Goal: Download file/media

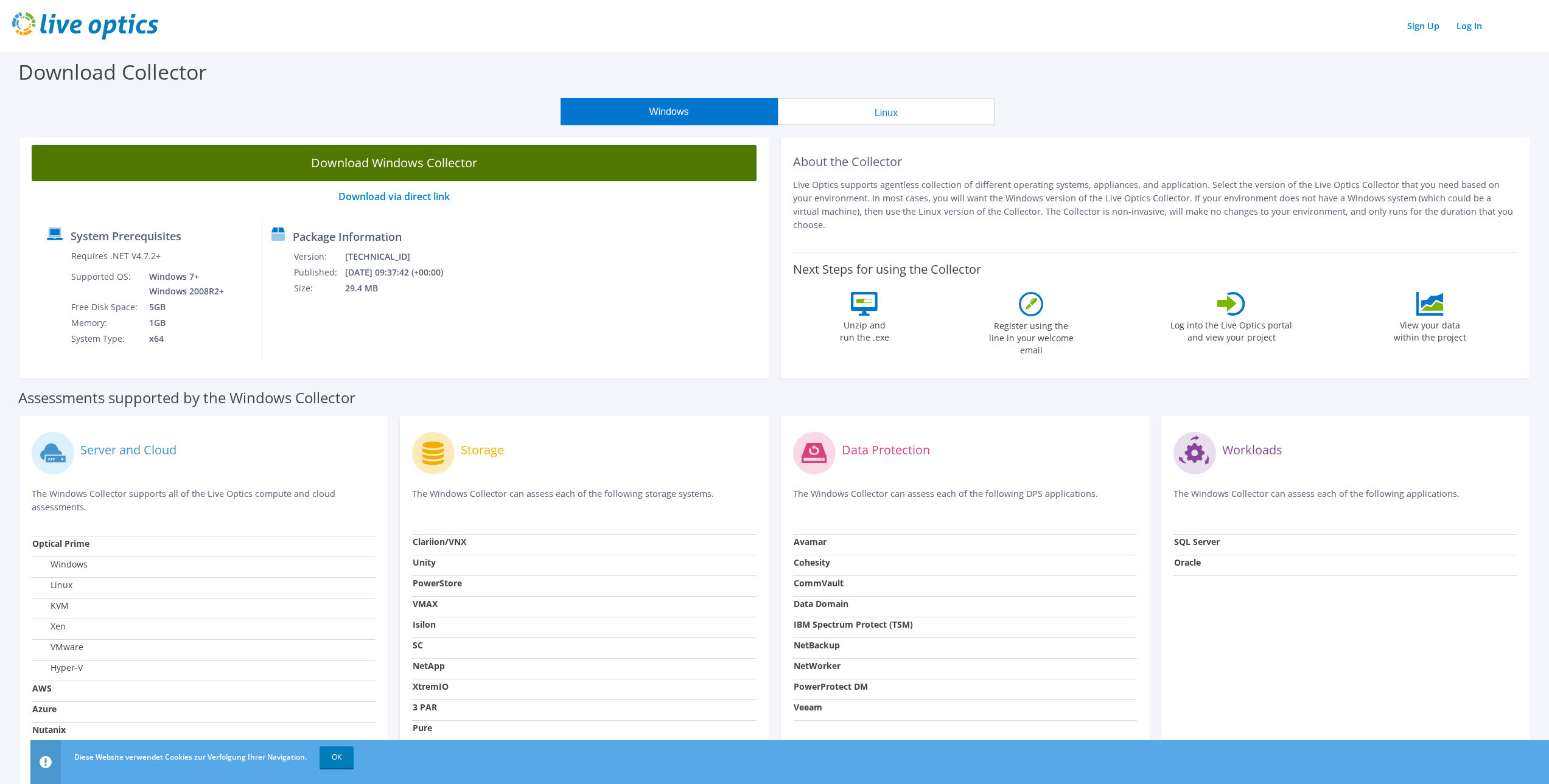
click at [495, 168] on link "Download Windows Collector" at bounding box center [394, 163] width 725 height 36
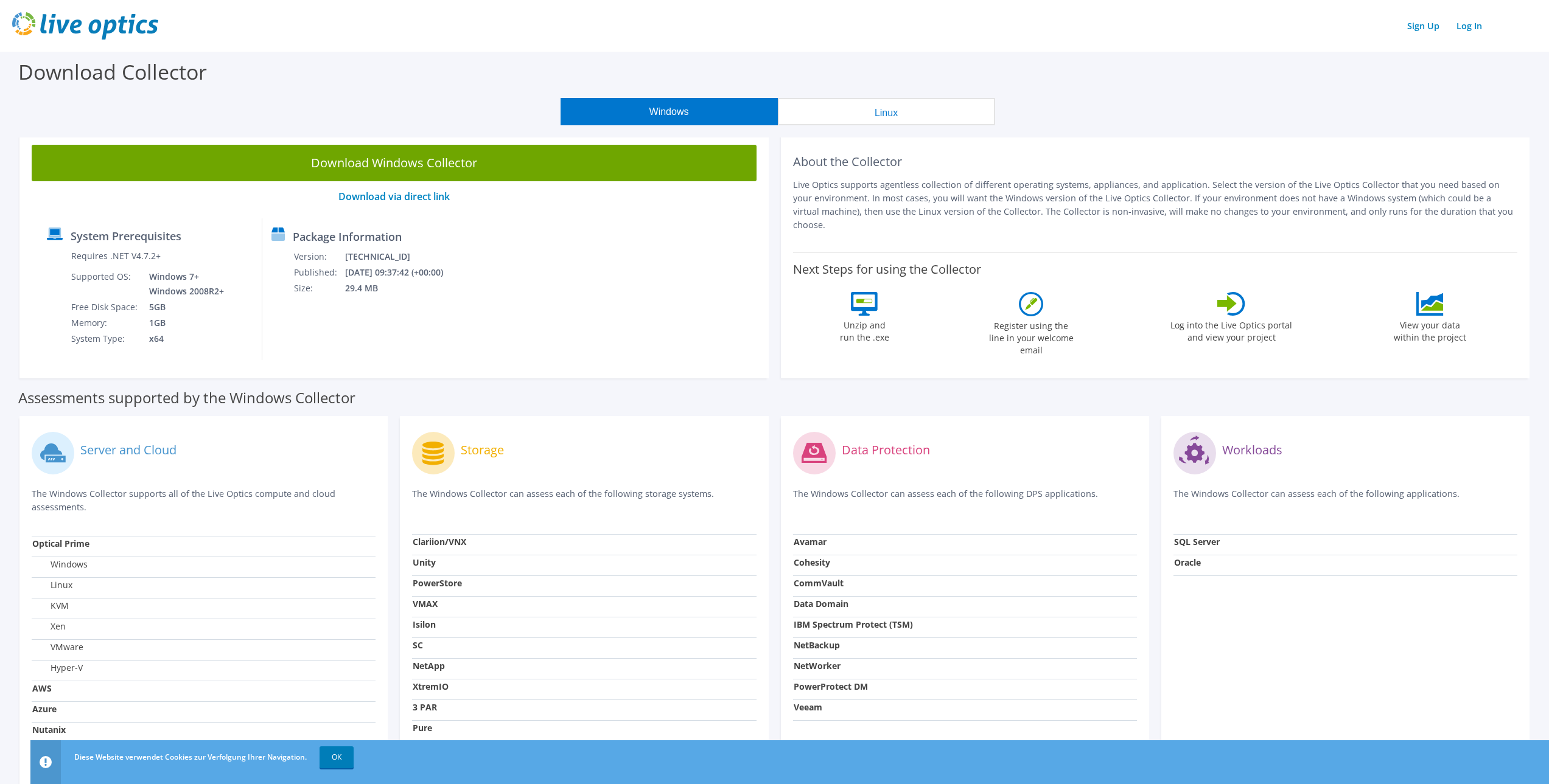
scroll to position [120, 0]
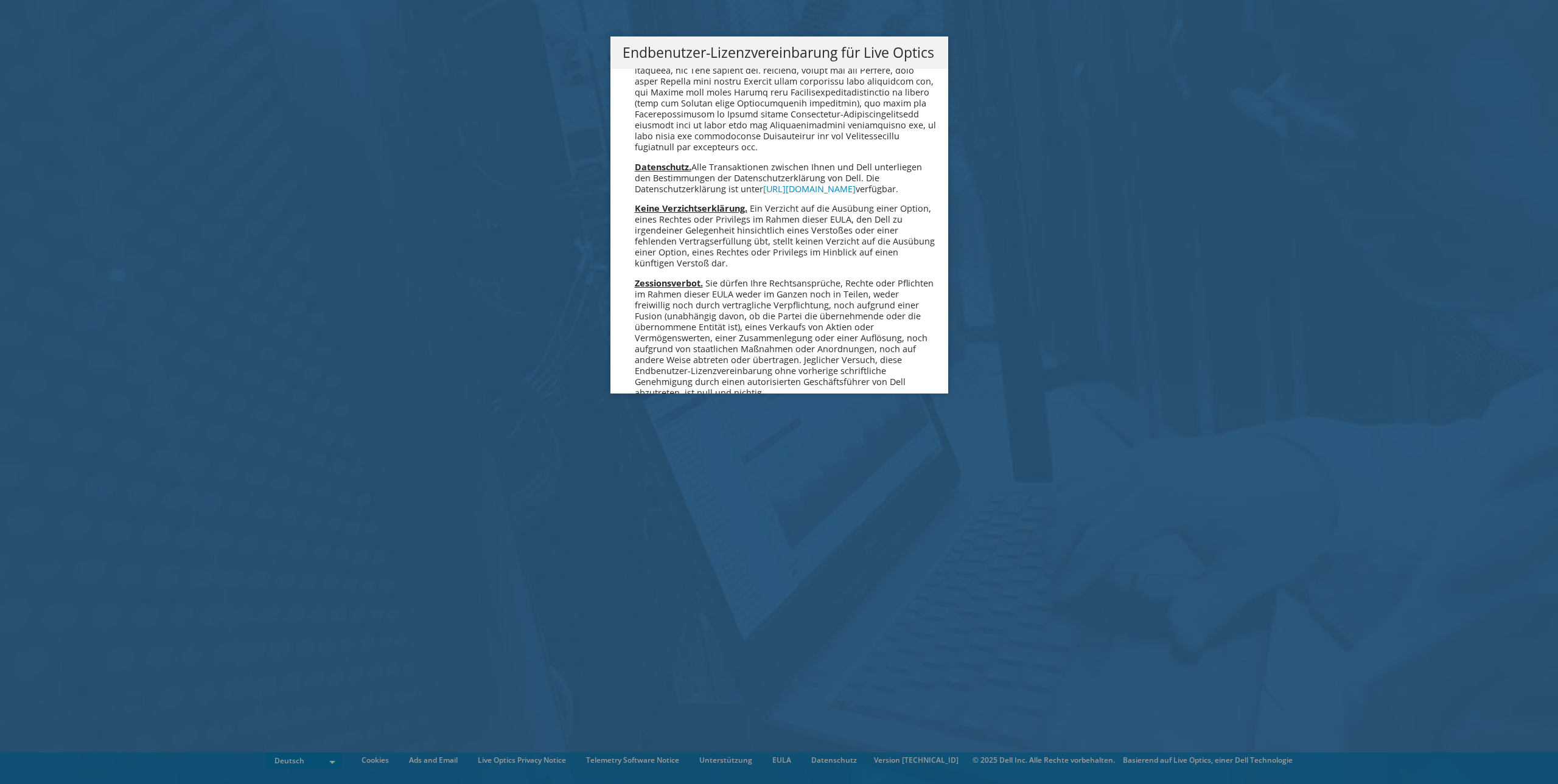
scroll to position [5980, 0]
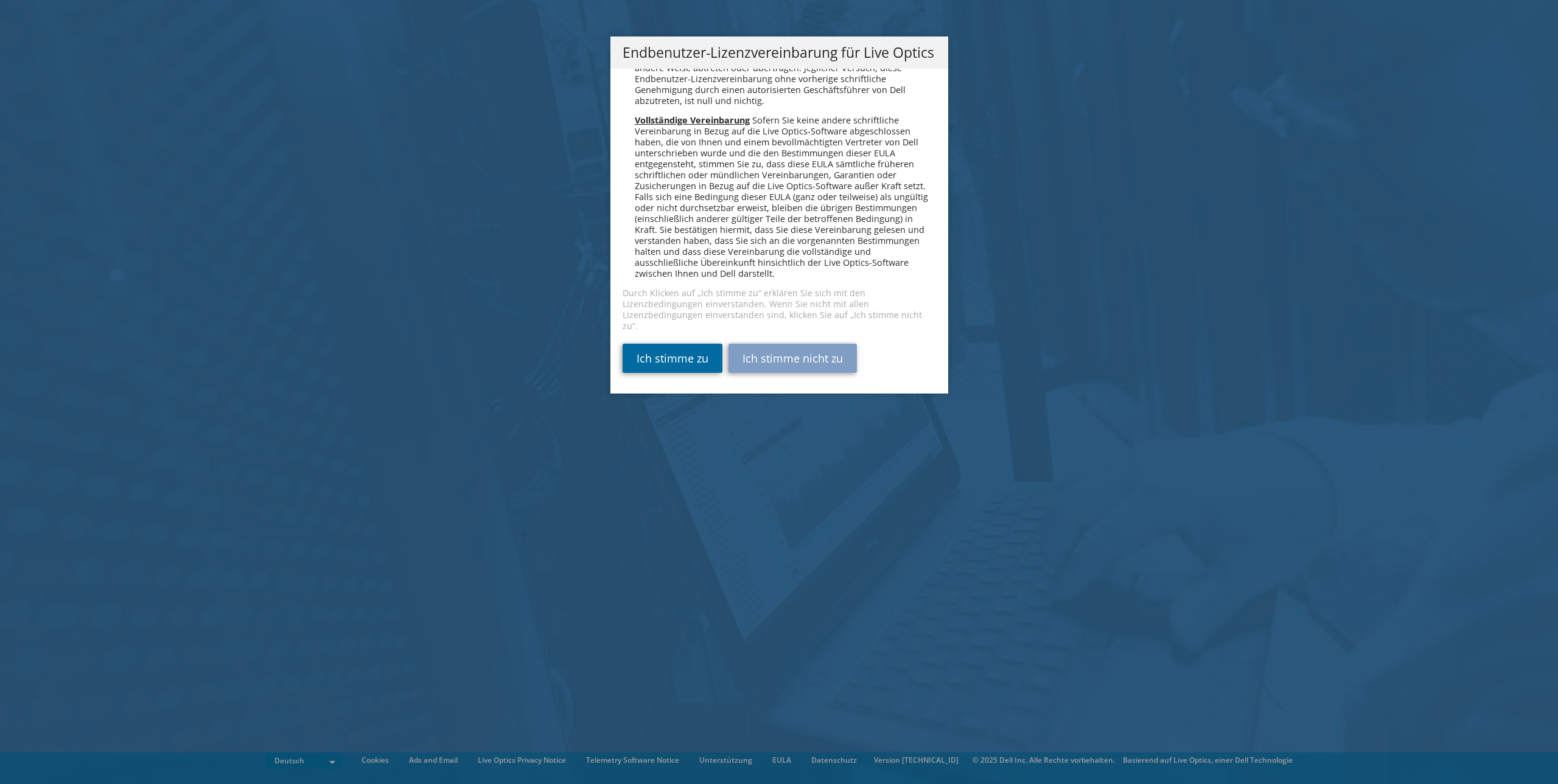
click at [681, 362] on link "Ich stimme zu" at bounding box center [673, 358] width 100 height 29
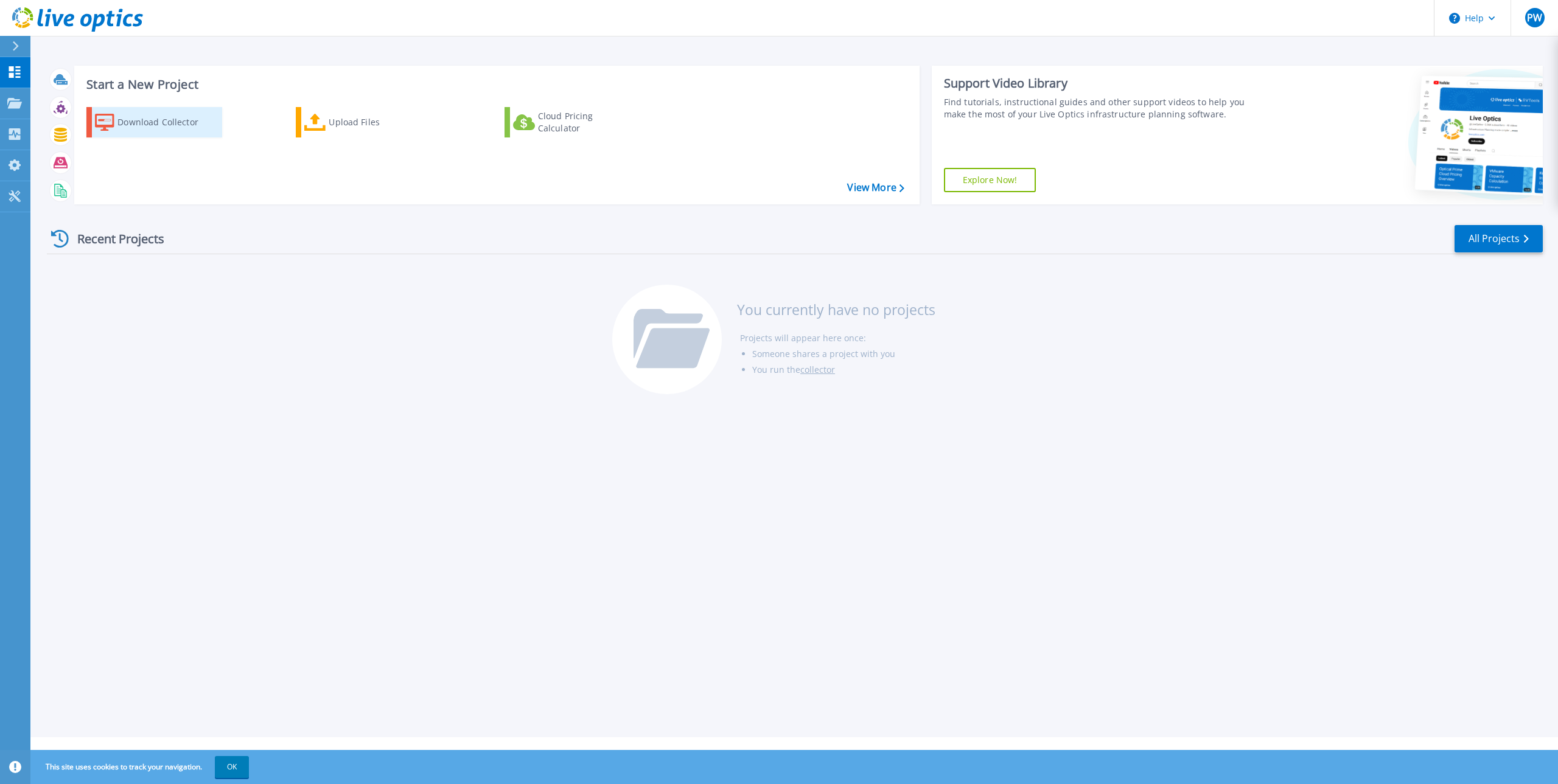
click at [144, 125] on div "Download Collector" at bounding box center [166, 123] width 98 height 24
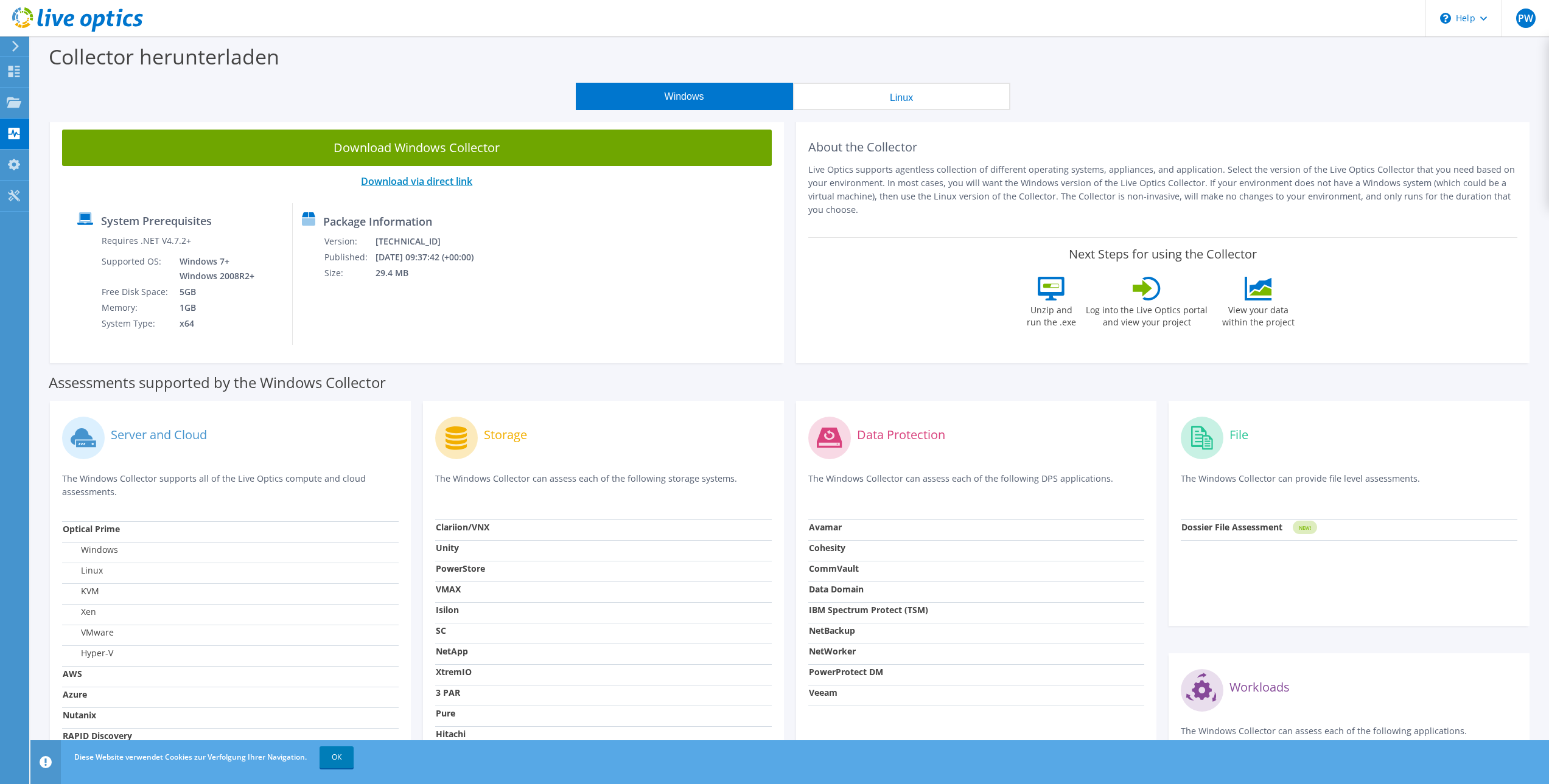
click at [441, 180] on link "Download via direct link" at bounding box center [416, 181] width 111 height 14
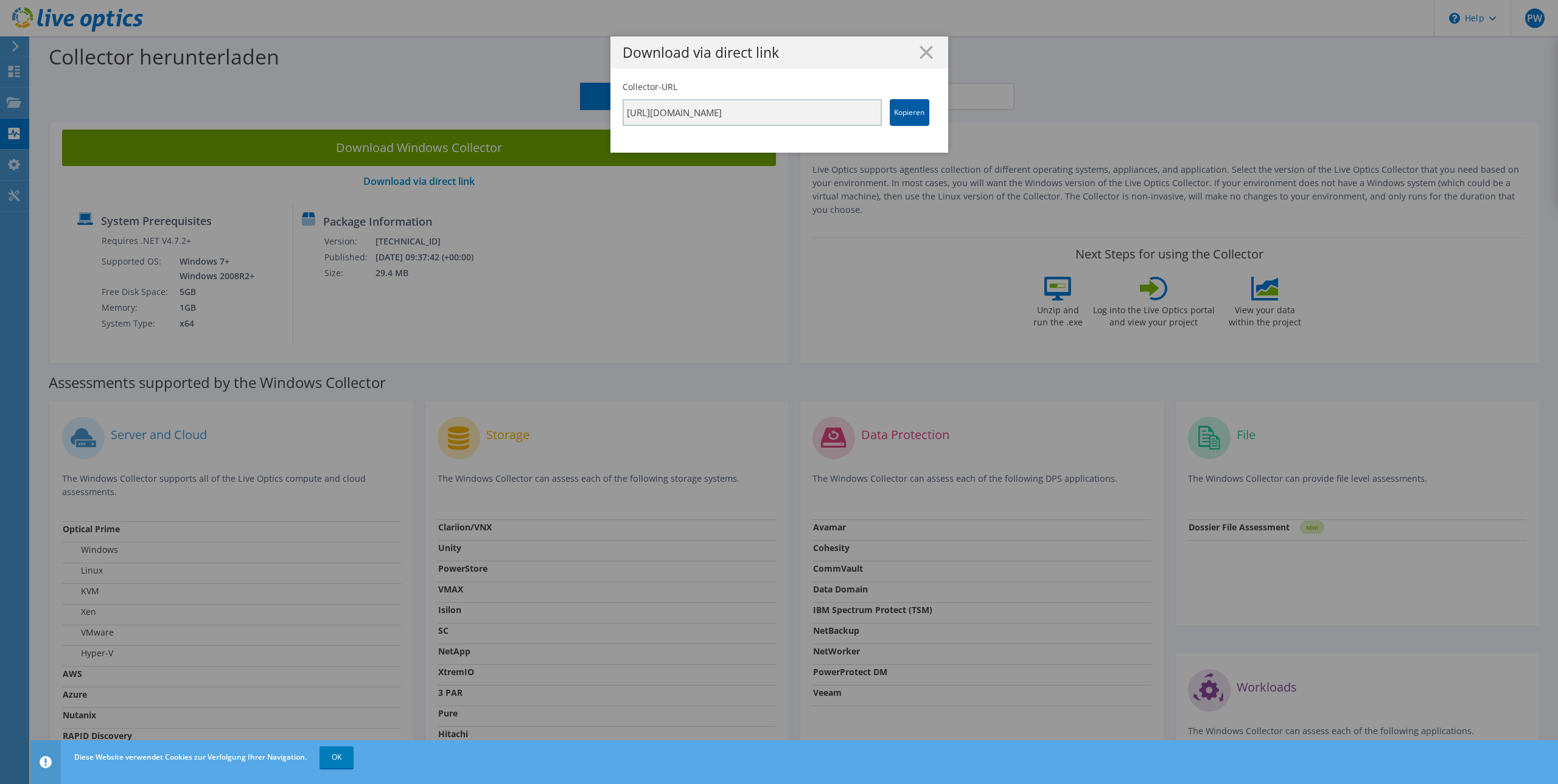
click at [906, 117] on link "Kopieren" at bounding box center [909, 112] width 40 height 27
